Goal: Answer question/provide support

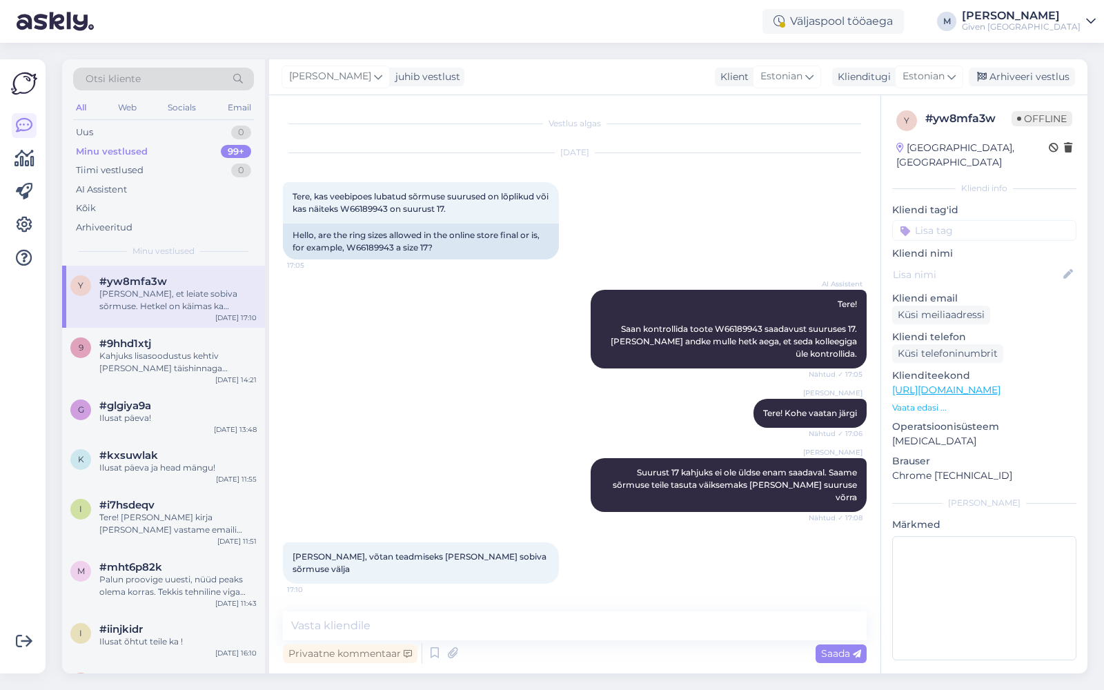
scroll to position [131, 0]
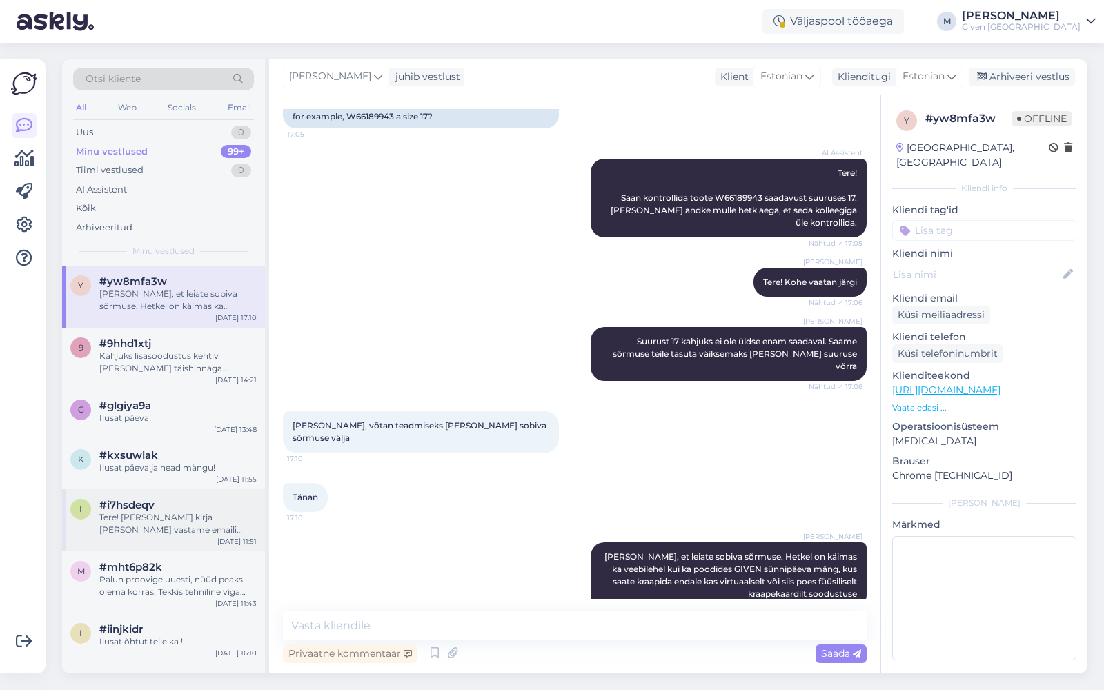
click at [194, 531] on div "Tere! [PERSON_NAME] kirja [PERSON_NAME] vastame emaili [PERSON_NAME]" at bounding box center [177, 523] width 157 height 25
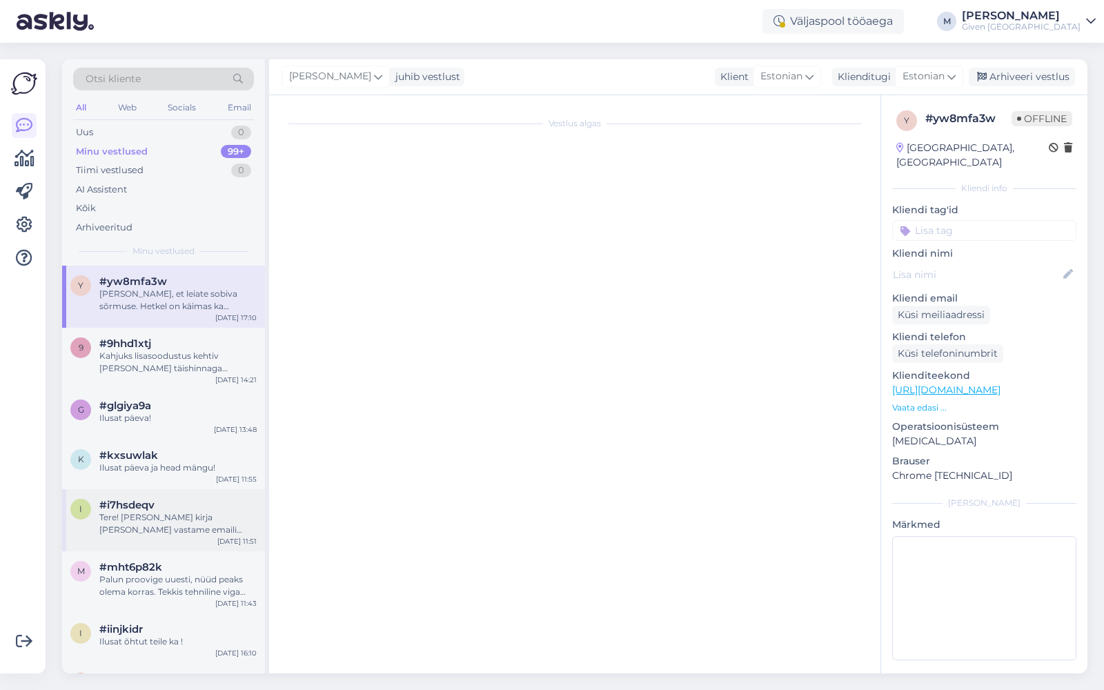
scroll to position [100, 0]
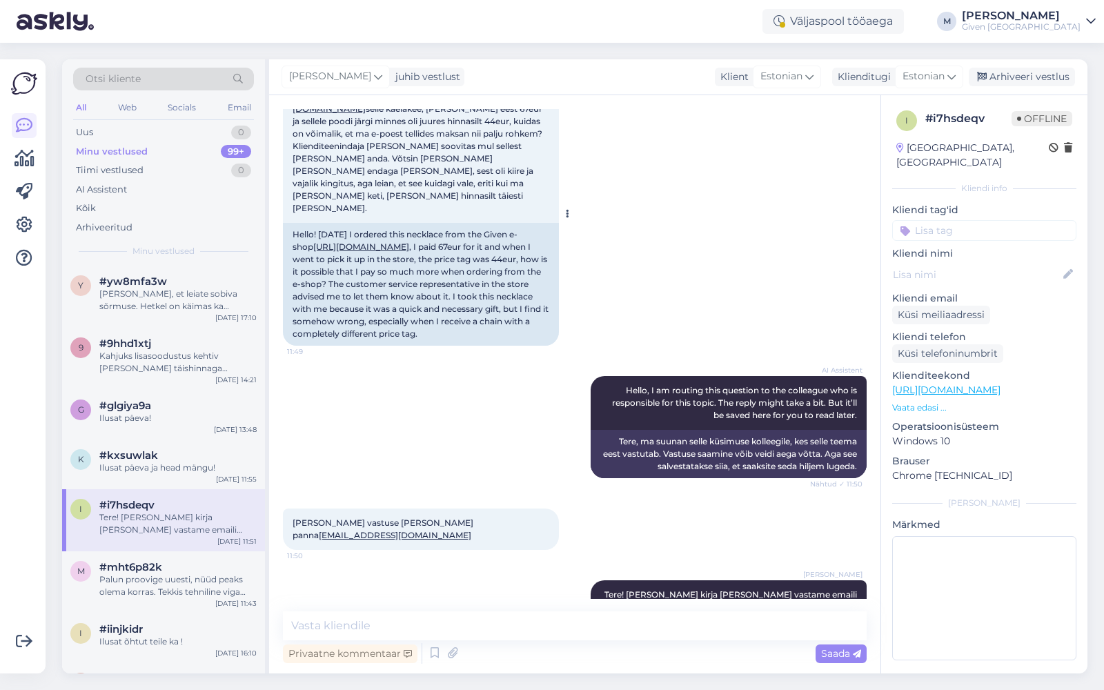
click at [346, 241] on link "[URL][DOMAIN_NAME]" at bounding box center [361, 246] width 96 height 10
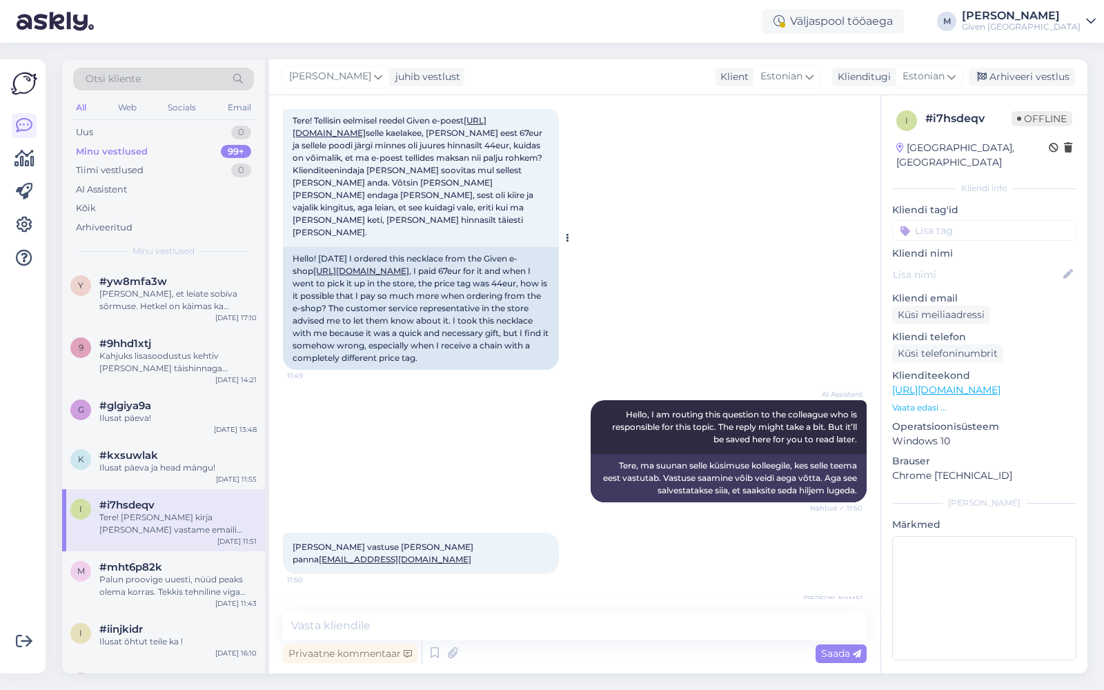
scroll to position [75, 0]
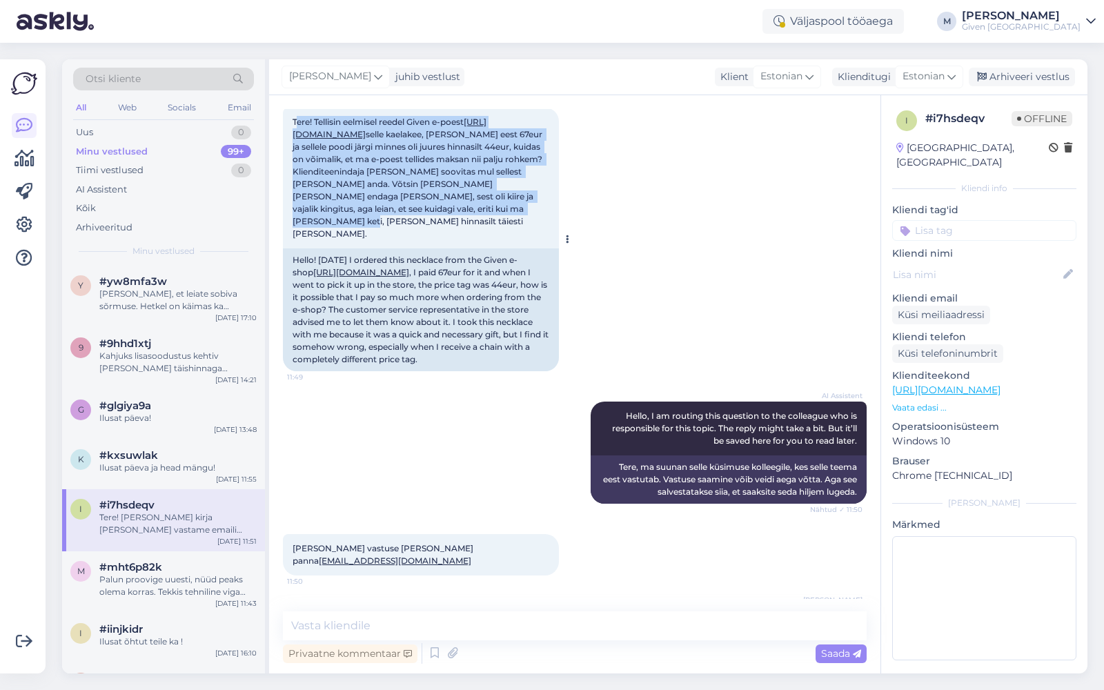
drag, startPoint x: 295, startPoint y: 122, endPoint x: 439, endPoint y: 220, distance: 174.3
click at [439, 220] on div "Tere! Tellisin eelmisel reedel Given e-poest [URL][DOMAIN_NAME] selle kaelakee,…" at bounding box center [421, 178] width 276 height 141
copy span "ere! Tellisin eelmisel reedel Given e-poest [URL][DOMAIN_NAME] selle kaelakee, …"
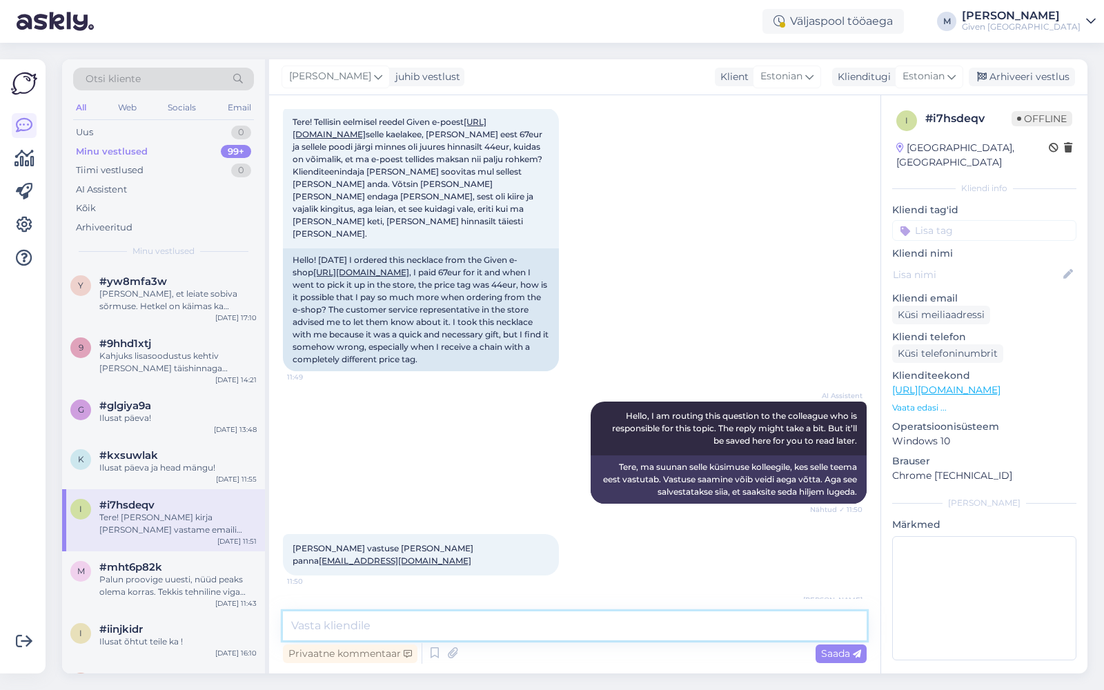
click at [526, 623] on textarea at bounding box center [575, 625] width 584 height 29
paste textarea
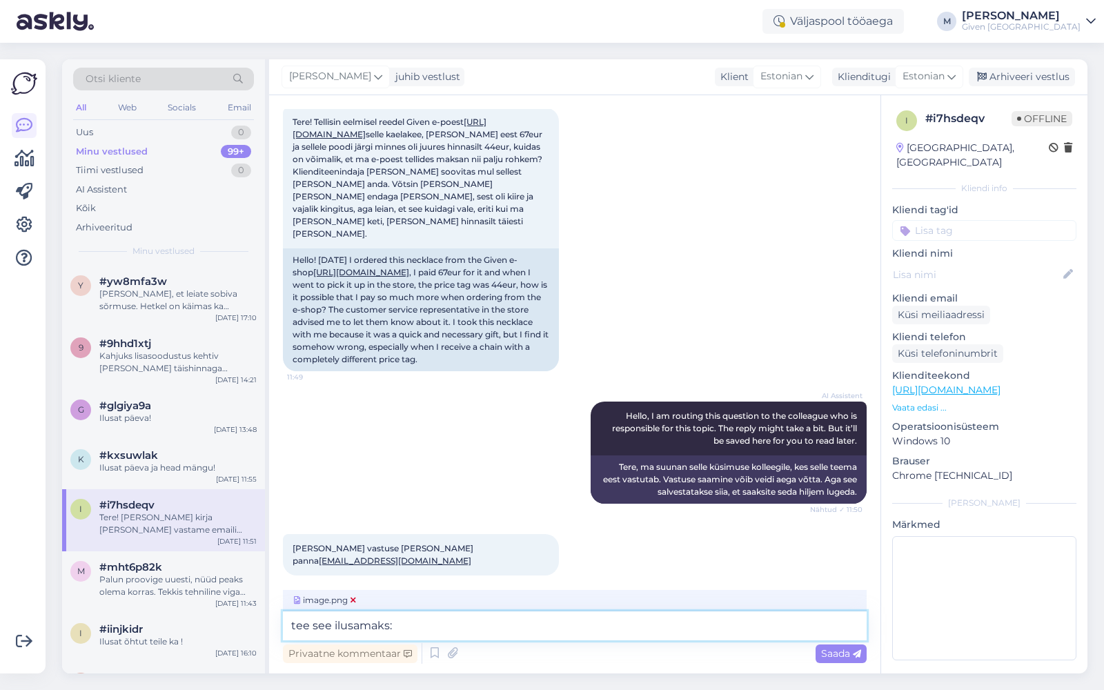
type textarea "tee see ilusamaks:"
click at [355, 598] on icon at bounding box center [353, 600] width 6 height 8
click at [353, 600] on icon at bounding box center [353, 600] width 6 height 8
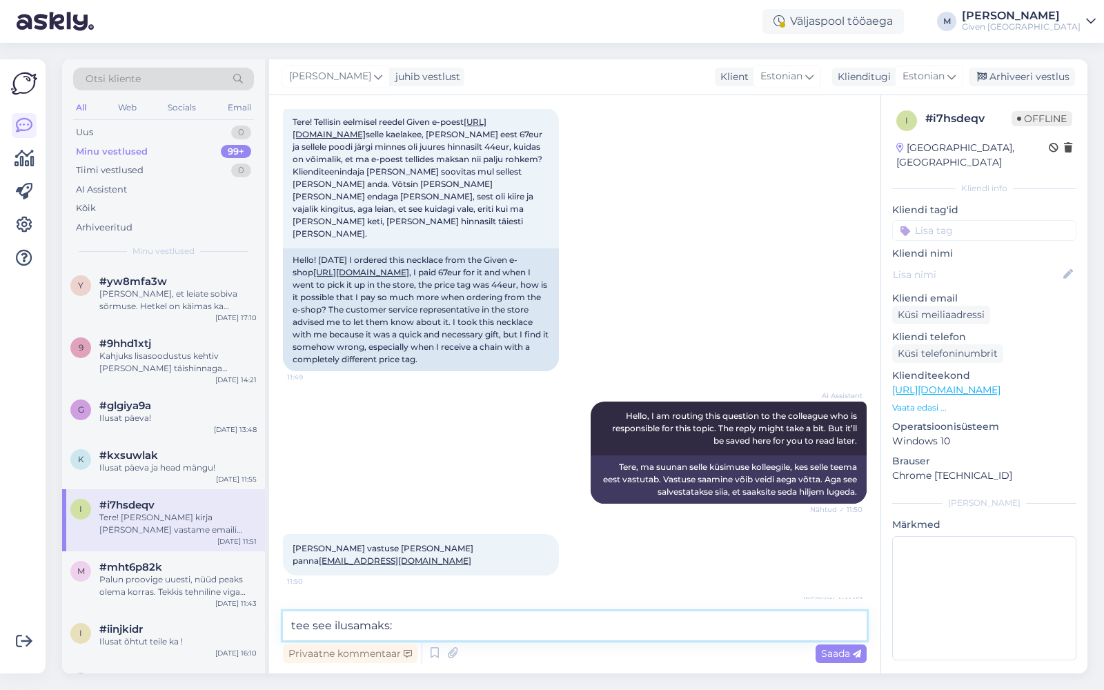
click at [431, 629] on textarea "tee see ilusamaks:" at bounding box center [575, 625] width 584 height 29
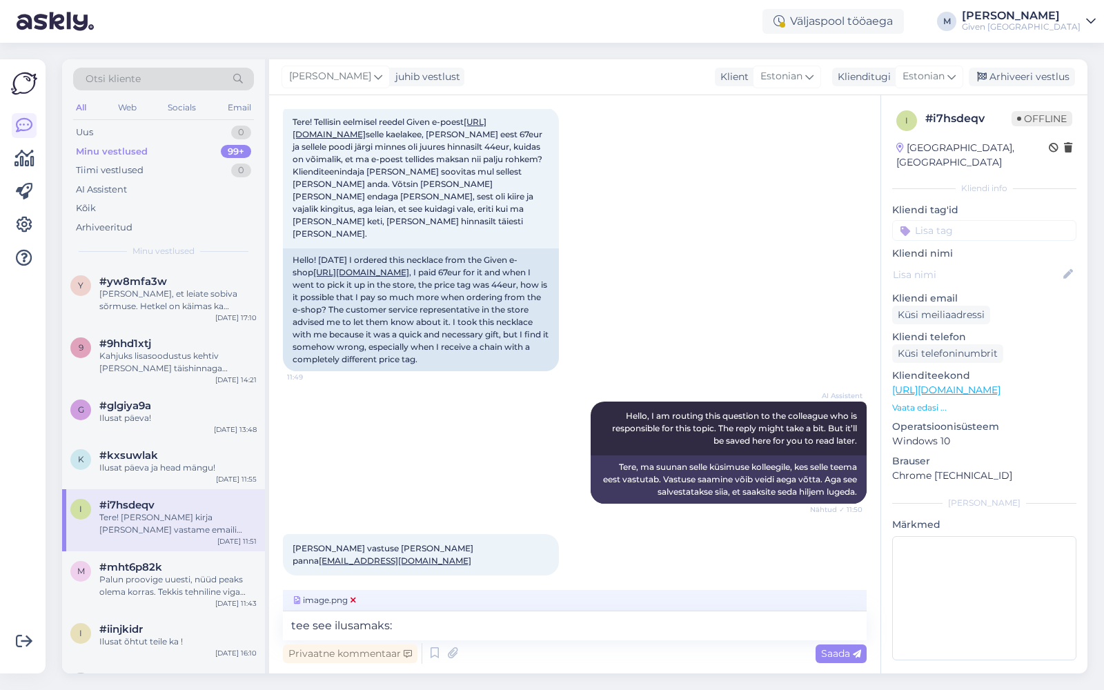
click at [357, 600] on span "image.png" at bounding box center [325, 600] width 68 height 12
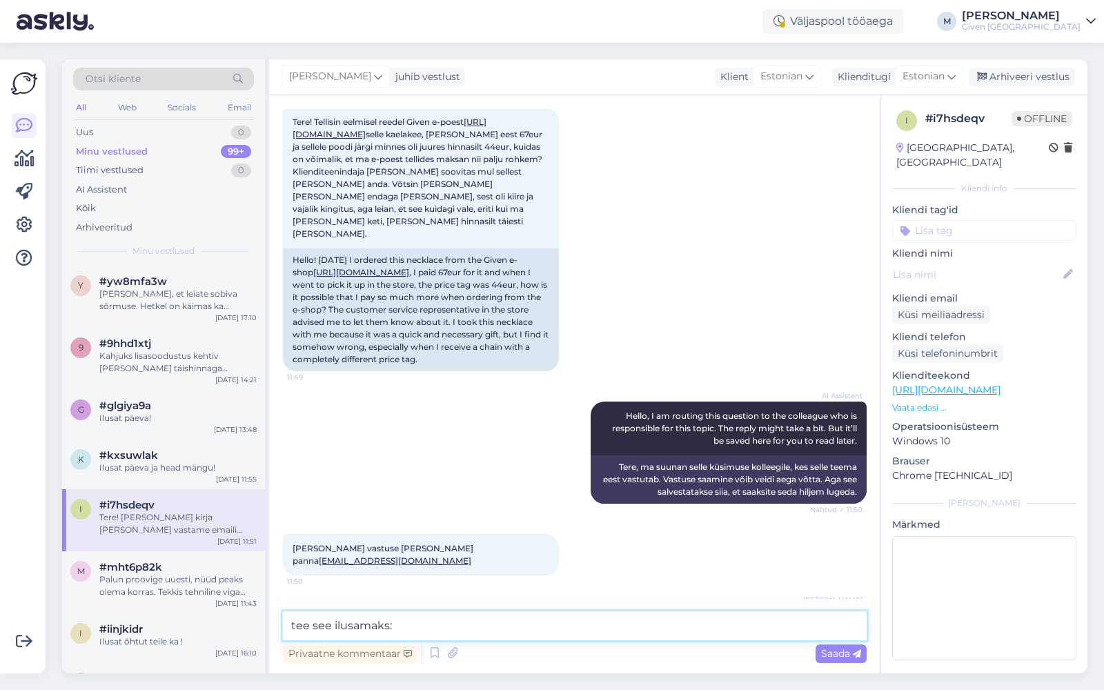
click at [427, 626] on textarea "tee see ilusamaks:" at bounding box center [575, 625] width 584 height 29
click at [384, 622] on textarea "tee see ilusamaks:" at bounding box center [575, 625] width 584 height 29
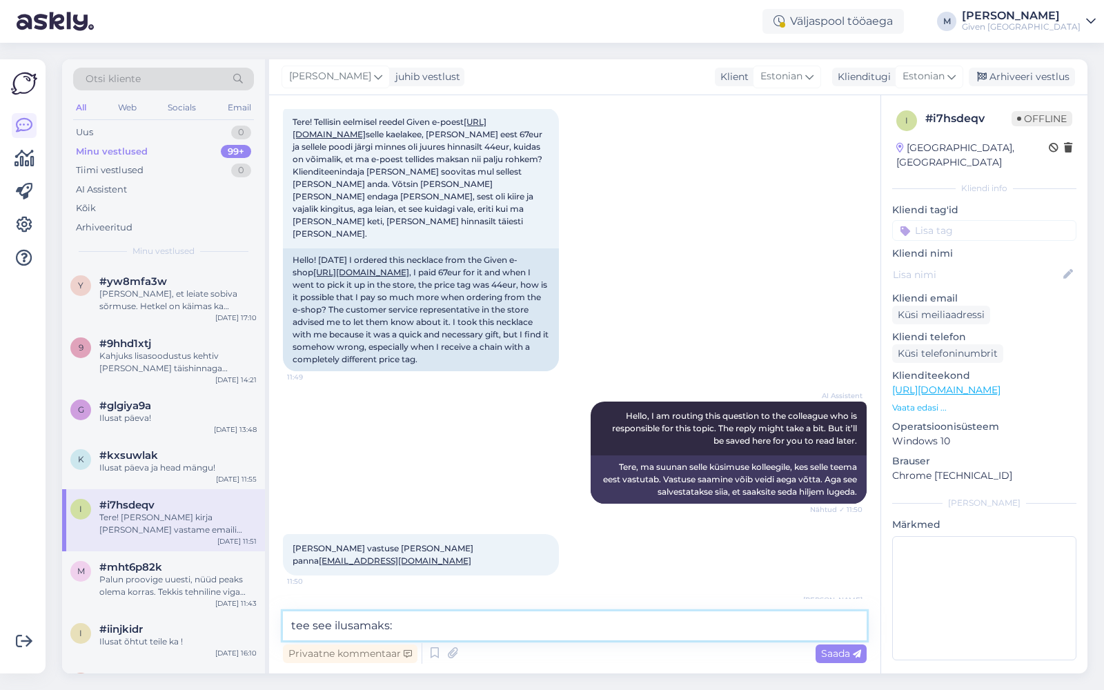
click at [384, 622] on textarea "tee see ilusamaks:" at bounding box center [575, 625] width 584 height 29
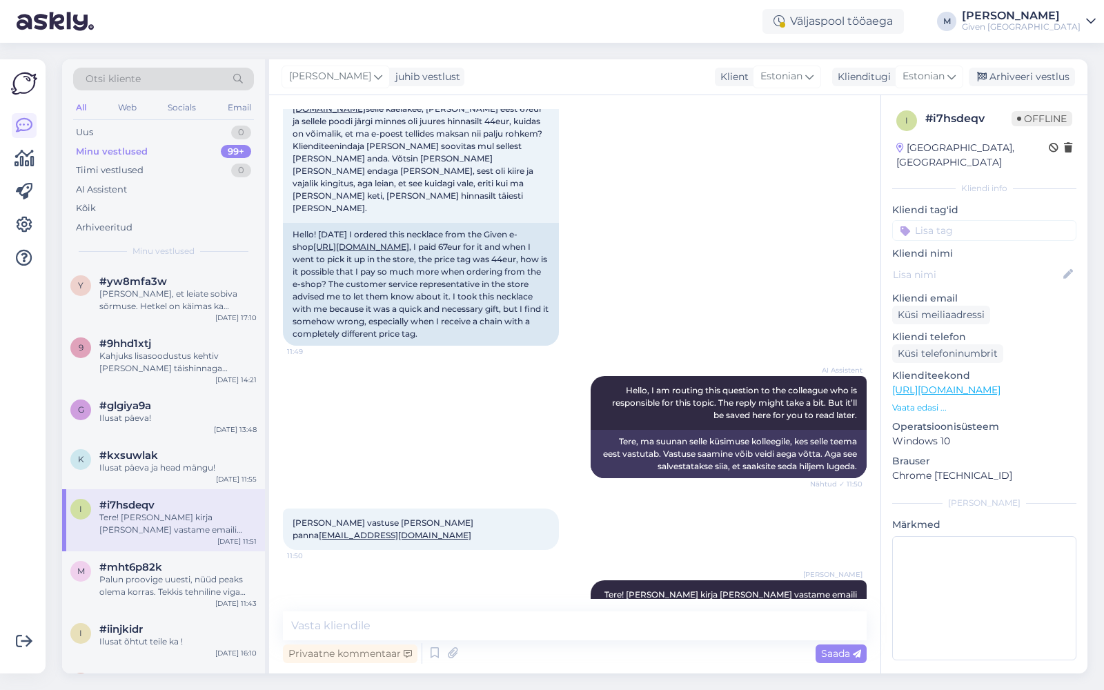
click at [1085, 25] on link "[PERSON_NAME] [GEOGRAPHIC_DATA]" at bounding box center [1029, 21] width 134 height 22
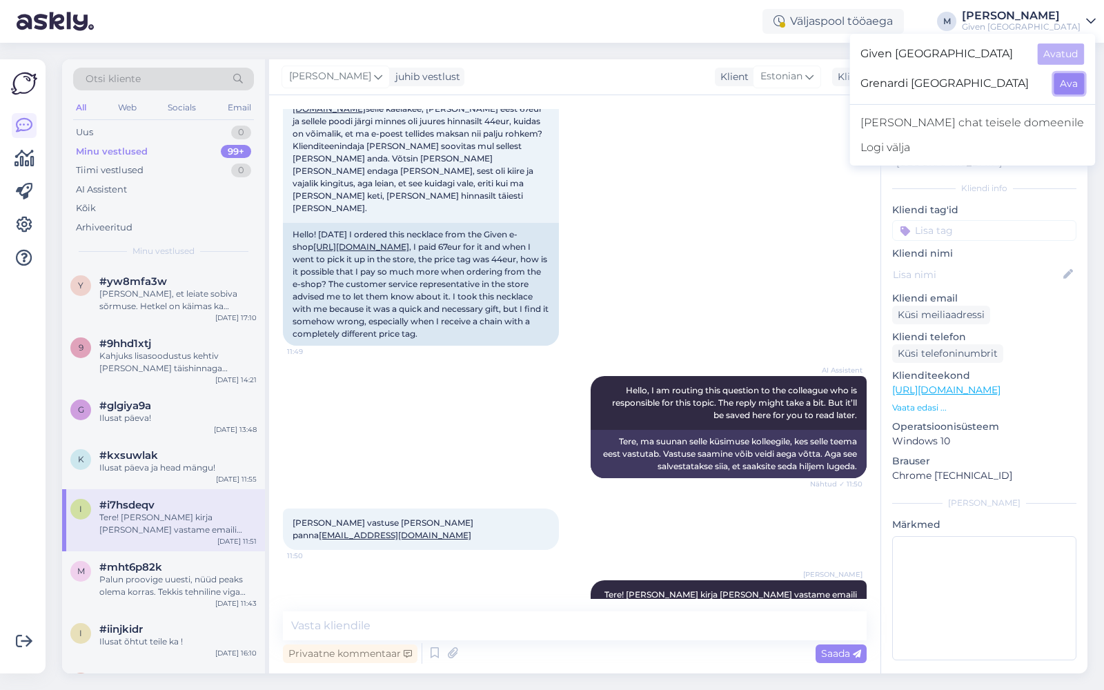
click at [1062, 88] on button "Ava" at bounding box center [1069, 83] width 30 height 21
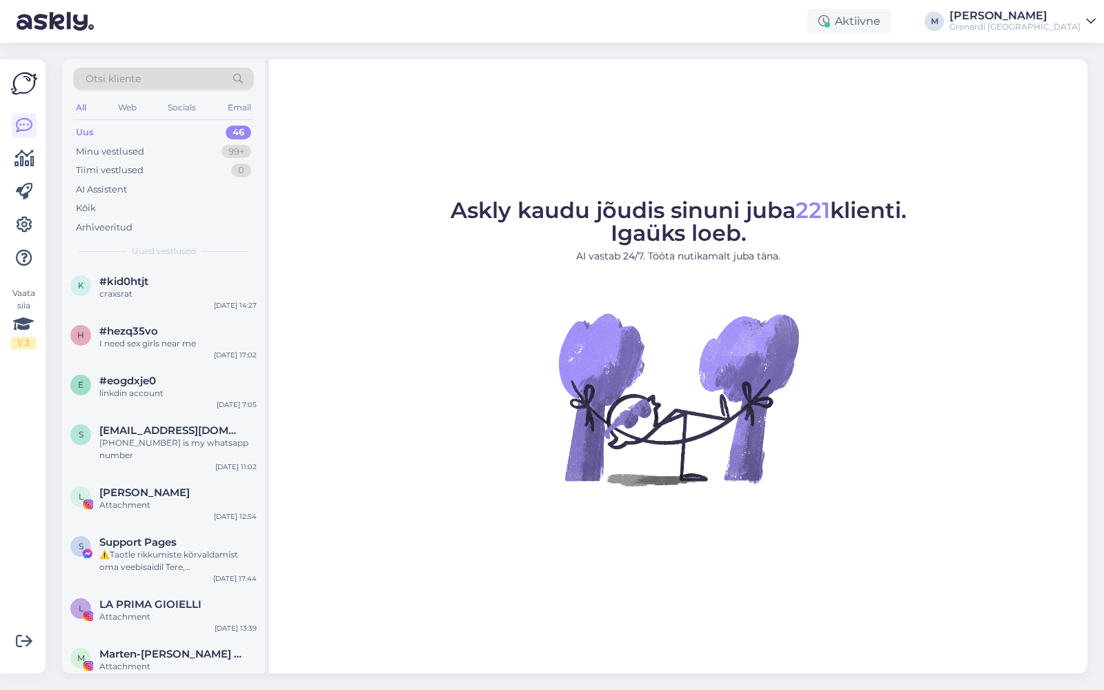
click at [1075, 28] on div "Grenardi [GEOGRAPHIC_DATA]" at bounding box center [1014, 26] width 131 height 11
click at [1014, 51] on span "Given [GEOGRAPHIC_DATA]" at bounding box center [950, 53] width 185 height 21
click at [1052, 54] on div "Given Estonia Ava" at bounding box center [971, 54] width 248 height 30
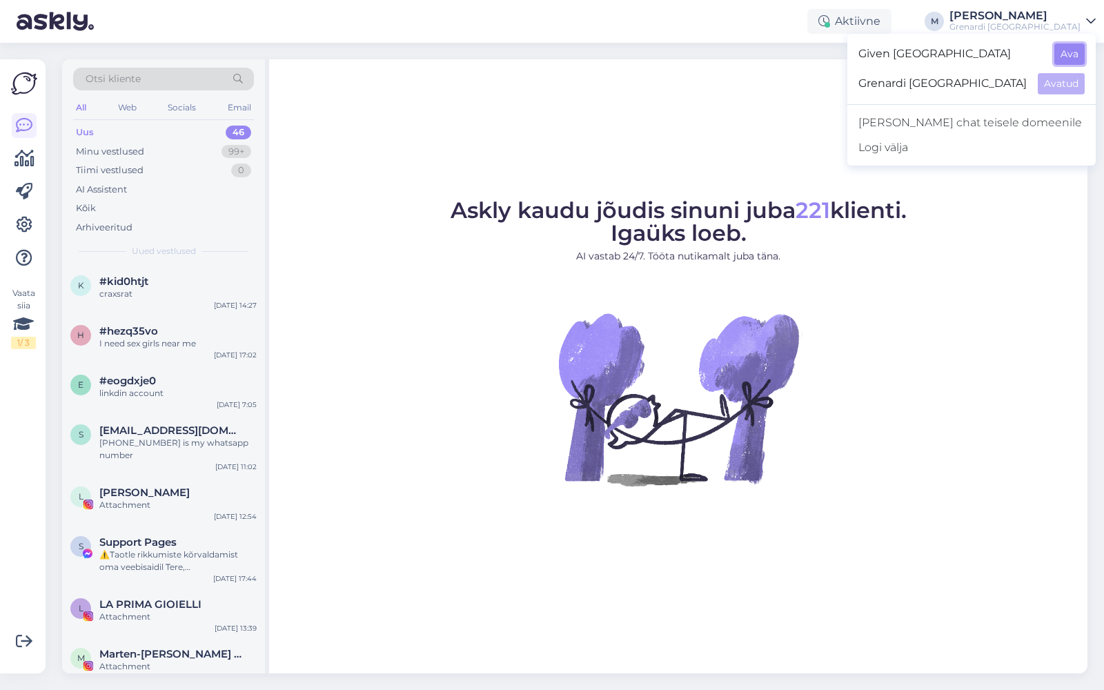
click at [1066, 55] on button "Ava" at bounding box center [1069, 53] width 30 height 21
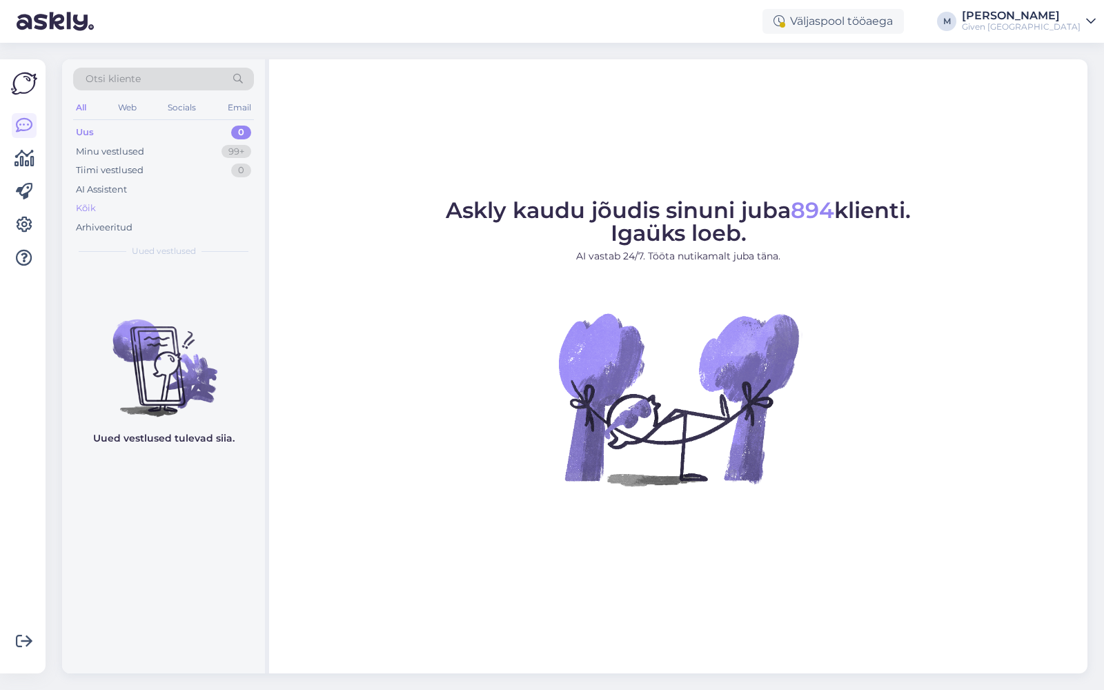
click at [119, 208] on div "Kõik" at bounding box center [163, 208] width 181 height 19
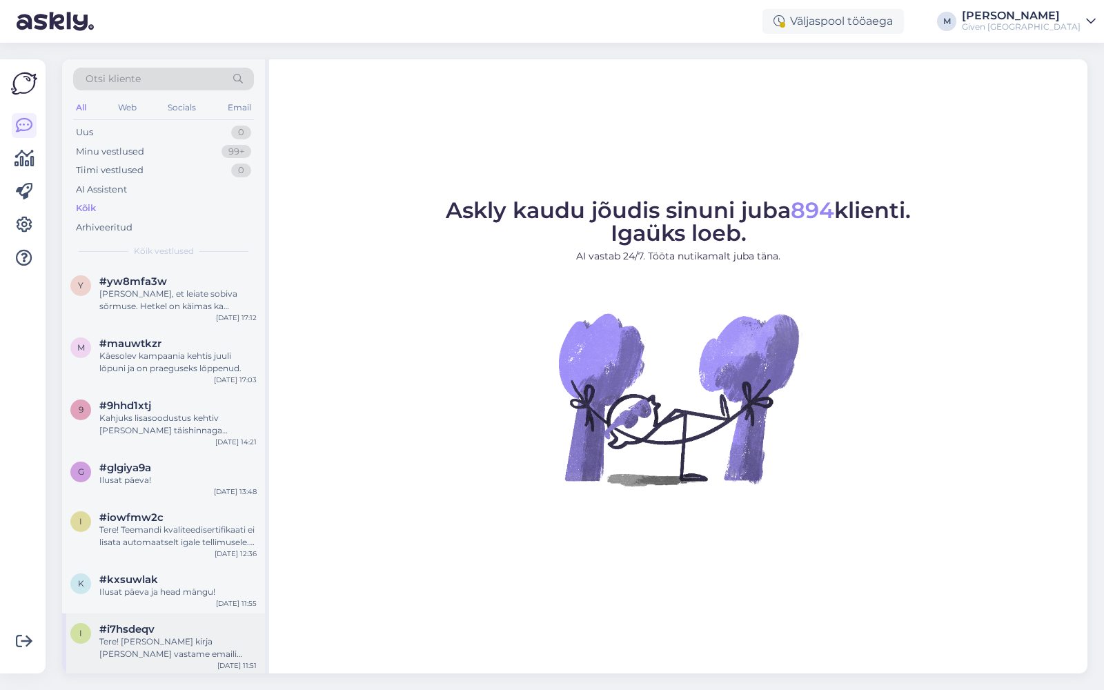
click at [162, 627] on div "#i7hsdeqv" at bounding box center [177, 629] width 157 height 12
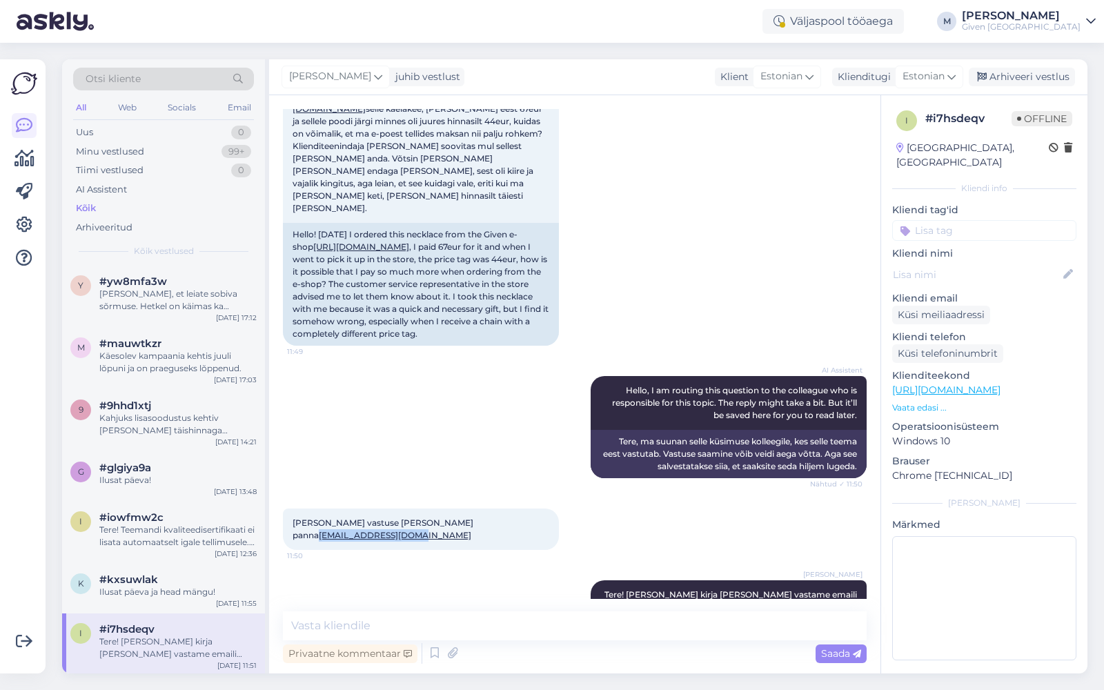
drag, startPoint x: 539, startPoint y: 511, endPoint x: 437, endPoint y: 513, distance: 102.1
click at [437, 513] on div "Palun vastuse [PERSON_NAME] panna [EMAIL_ADDRESS][DOMAIN_NAME] 11:50" at bounding box center [421, 528] width 276 height 41
copy link "[EMAIL_ADDRESS][DOMAIN_NAME]"
